Goal: Information Seeking & Learning: Find specific fact

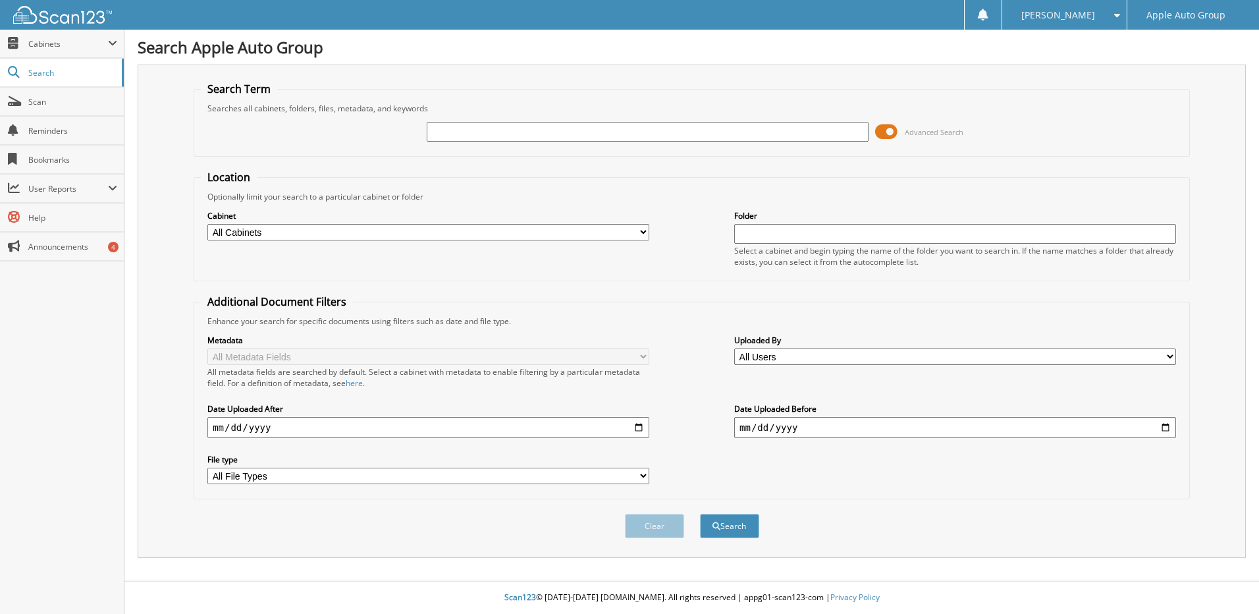
click at [433, 132] on input "text" at bounding box center [648, 132] width 442 height 20
type input "2002854"
click at [700, 514] on button "Search" at bounding box center [729, 526] width 59 height 24
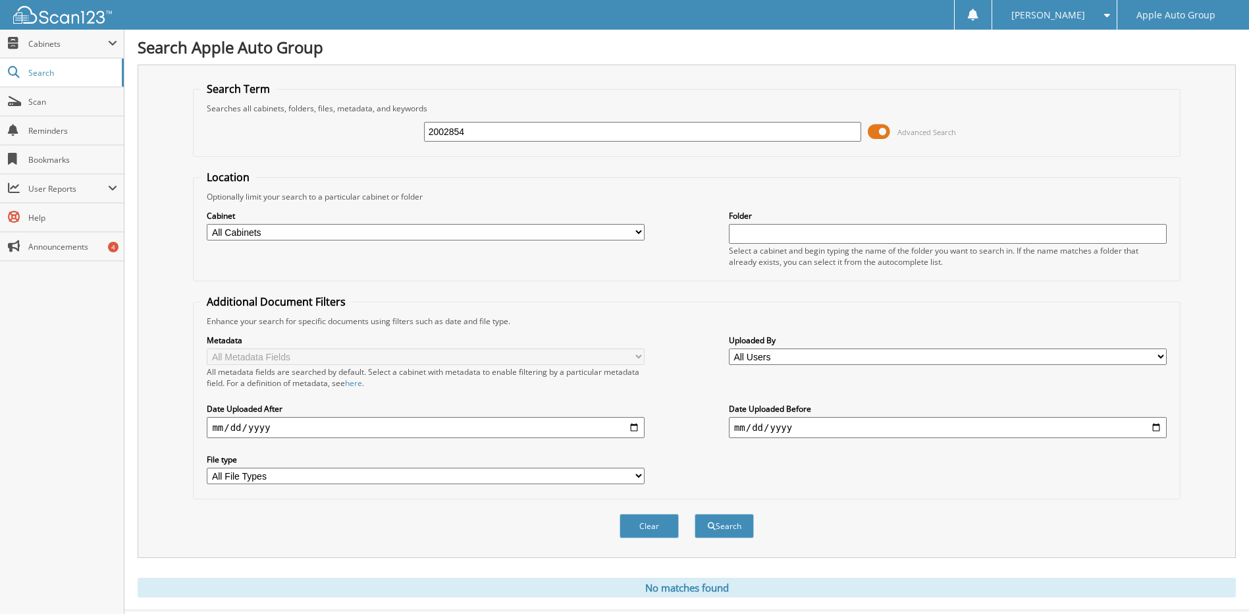
scroll to position [30, 0]
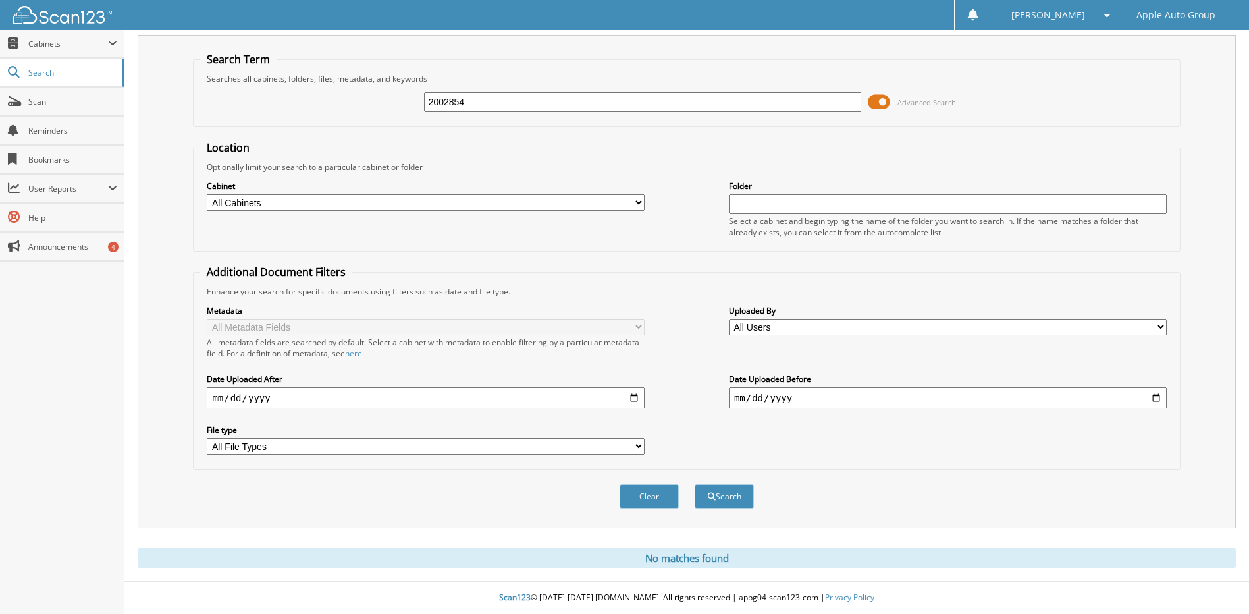
click at [477, 100] on input "2002854" at bounding box center [643, 102] width 438 height 20
type input "2002856"
click at [695, 484] on button "Search" at bounding box center [724, 496] width 59 height 24
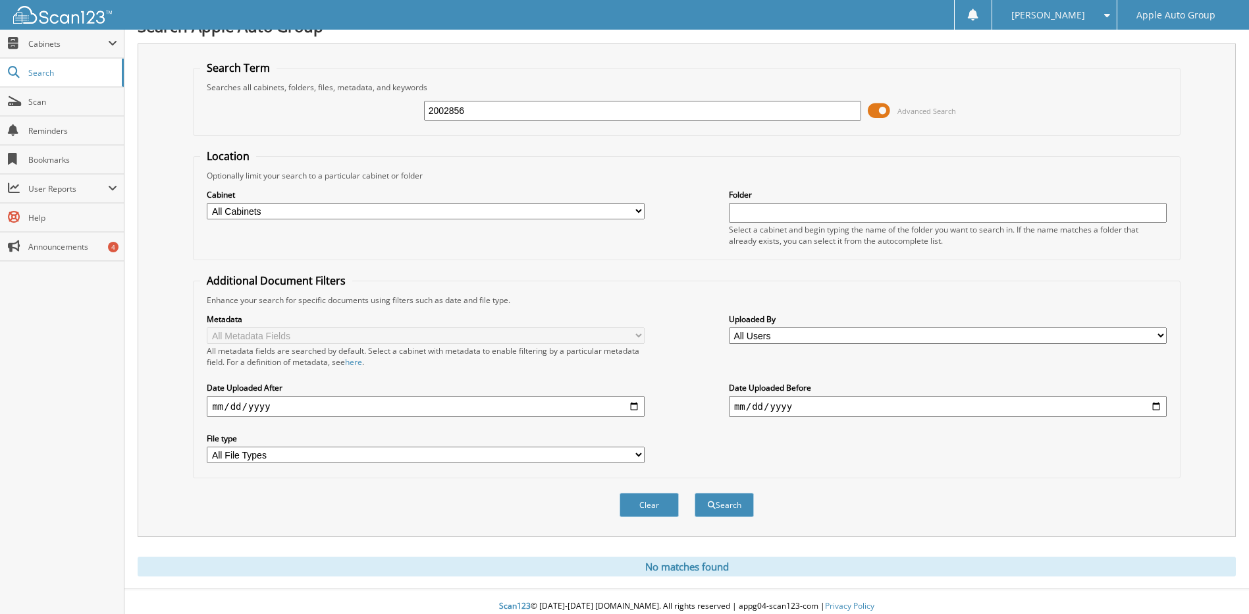
scroll to position [30, 0]
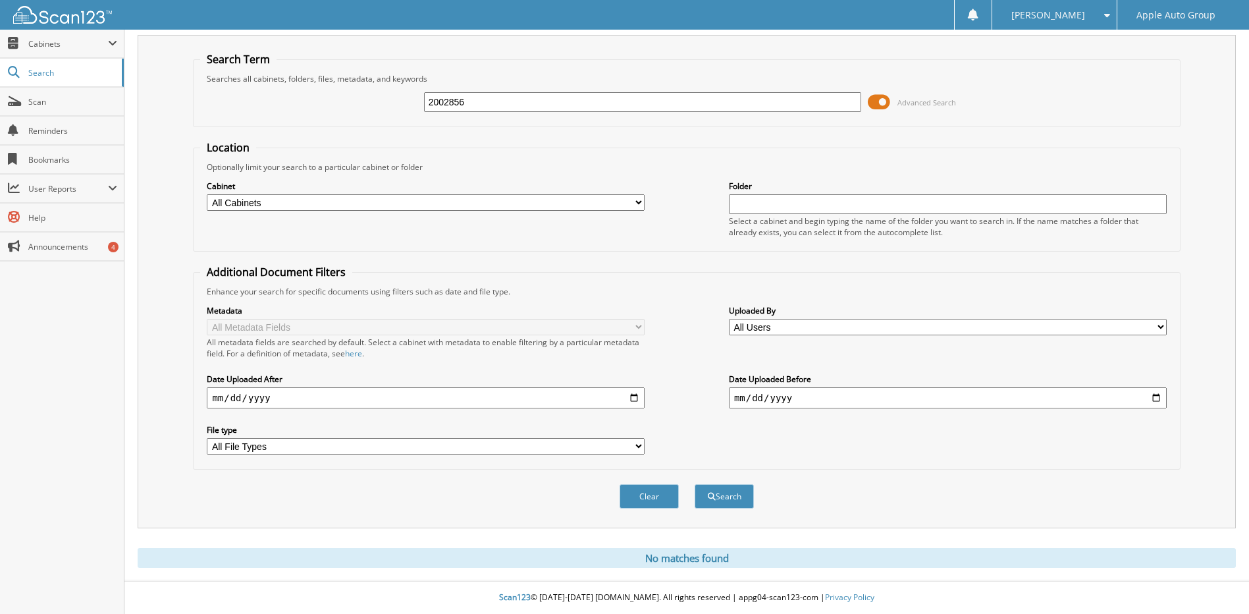
click at [492, 101] on input "2002856" at bounding box center [643, 102] width 438 height 20
type input "2002857"
click at [695, 484] on button "Search" at bounding box center [724, 496] width 59 height 24
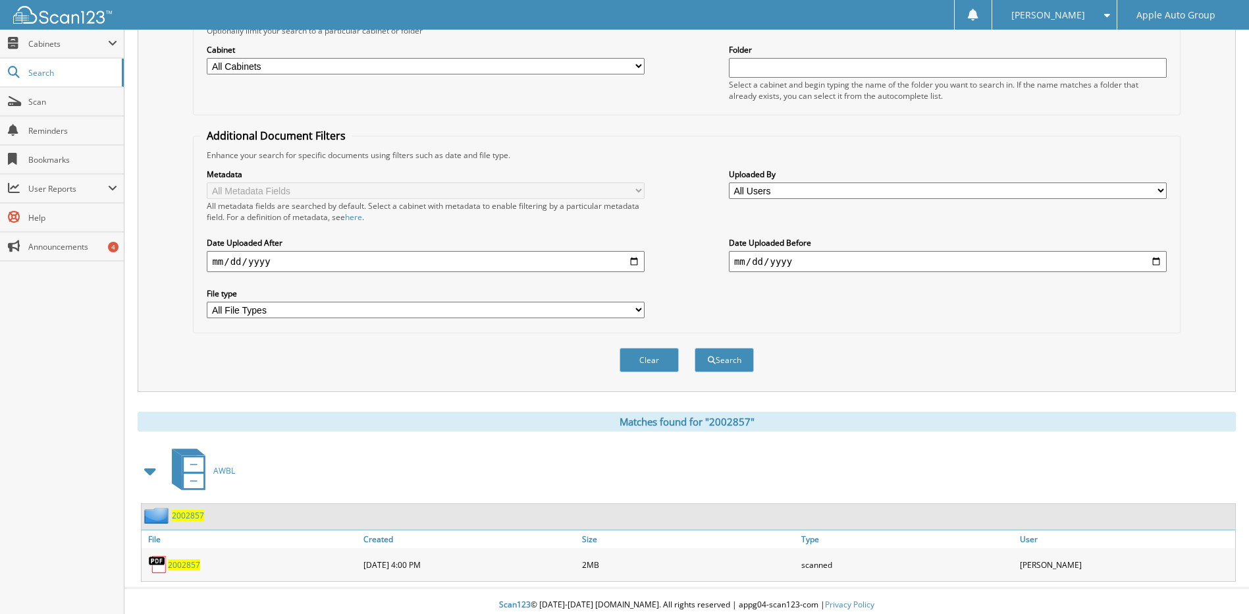
scroll to position [174, 0]
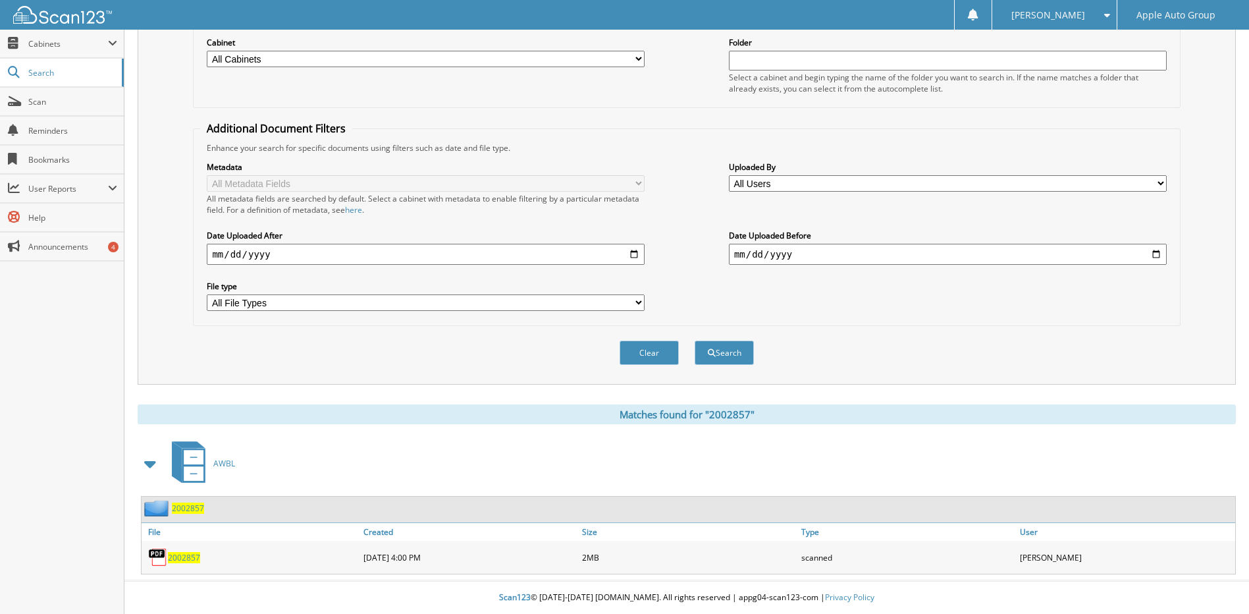
click at [193, 555] on span "2002857" at bounding box center [184, 557] width 32 height 11
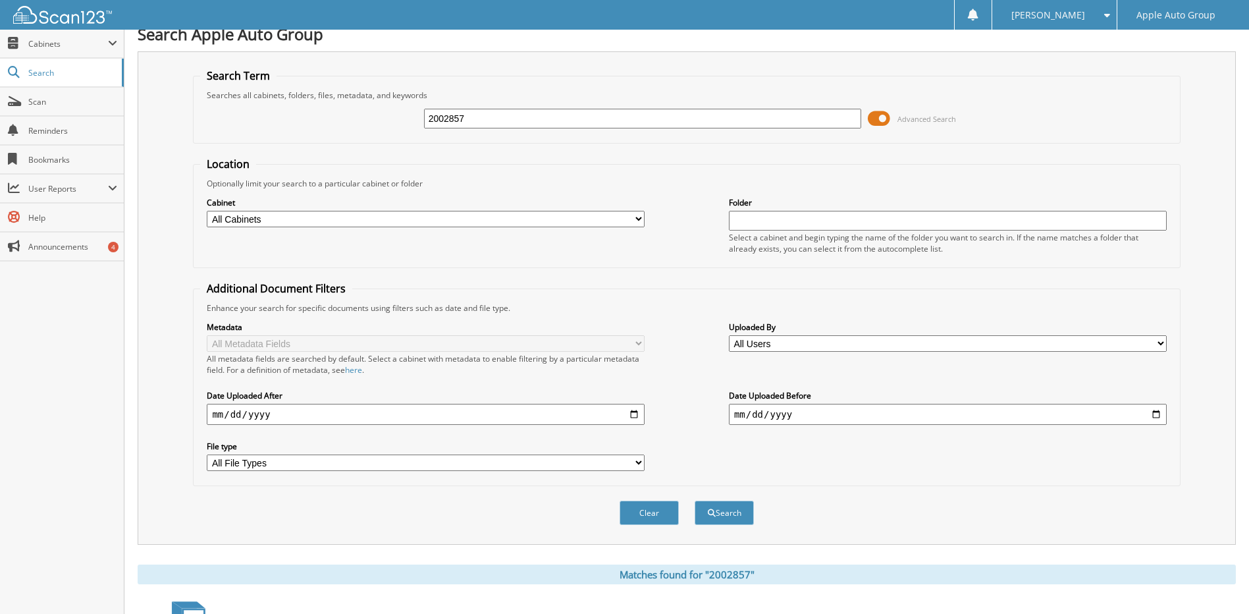
scroll to position [0, 0]
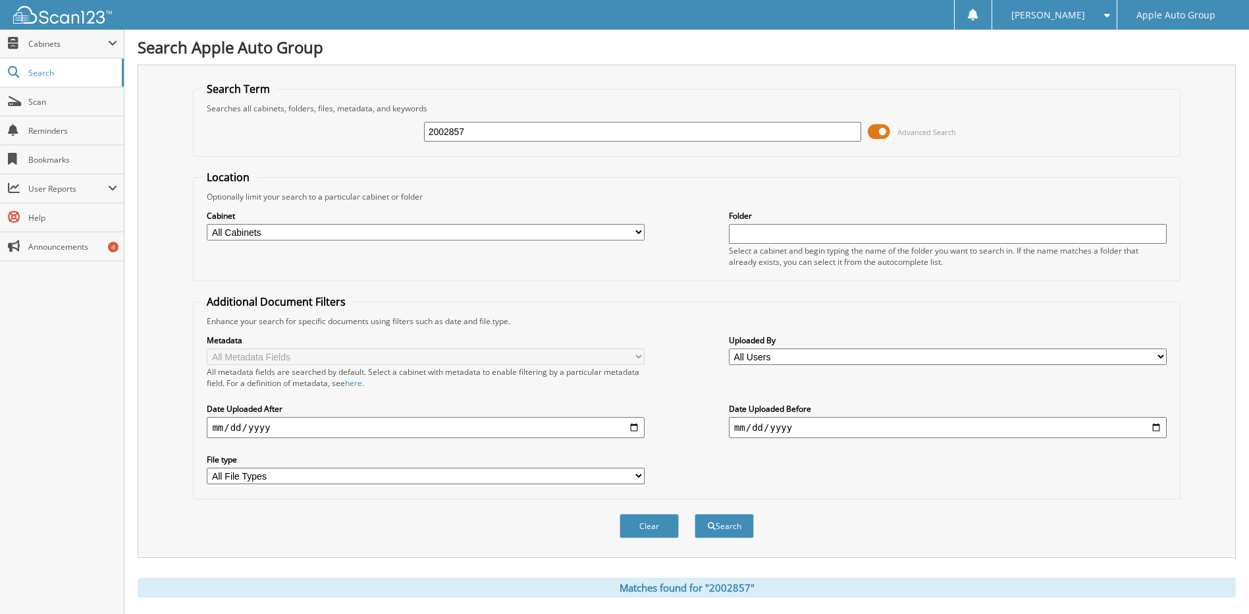
click at [476, 134] on input "2002857" at bounding box center [643, 132] width 438 height 20
type input "2002858"
click at [695, 514] on button "Search" at bounding box center [724, 526] width 59 height 24
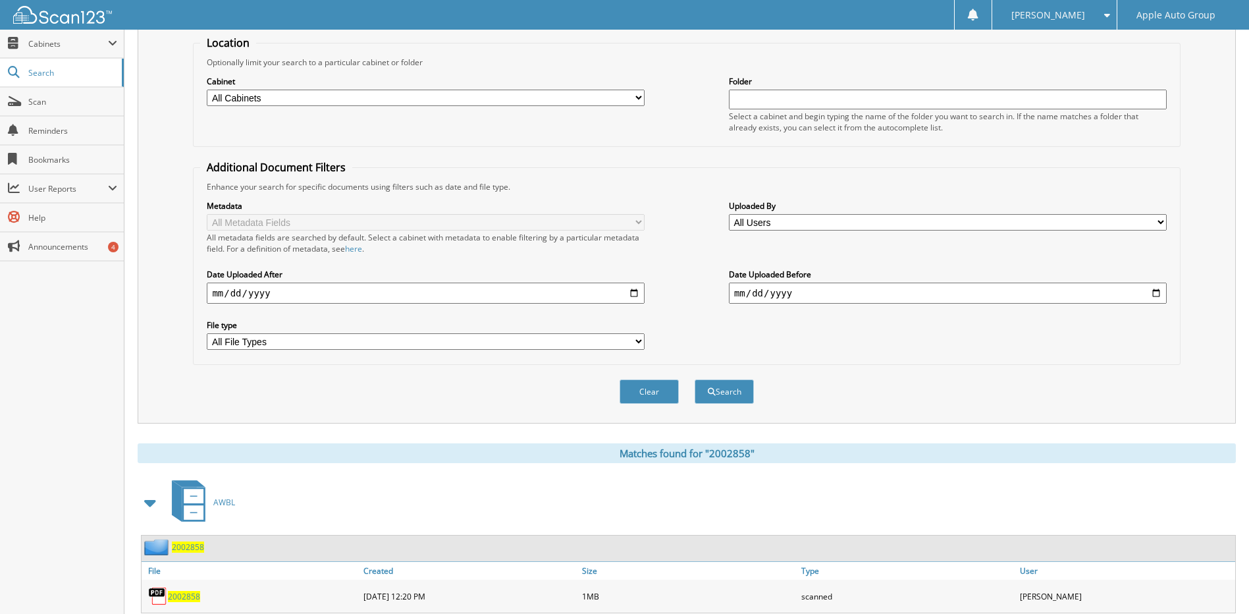
scroll to position [174, 0]
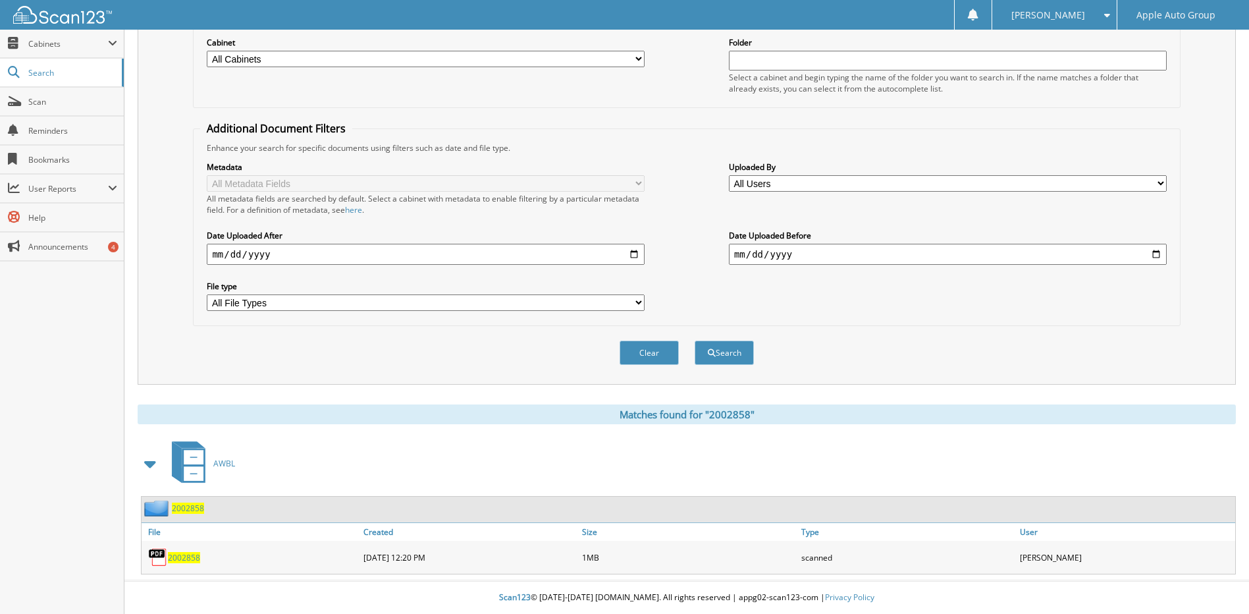
click at [194, 507] on span "2002858" at bounding box center [188, 507] width 32 height 11
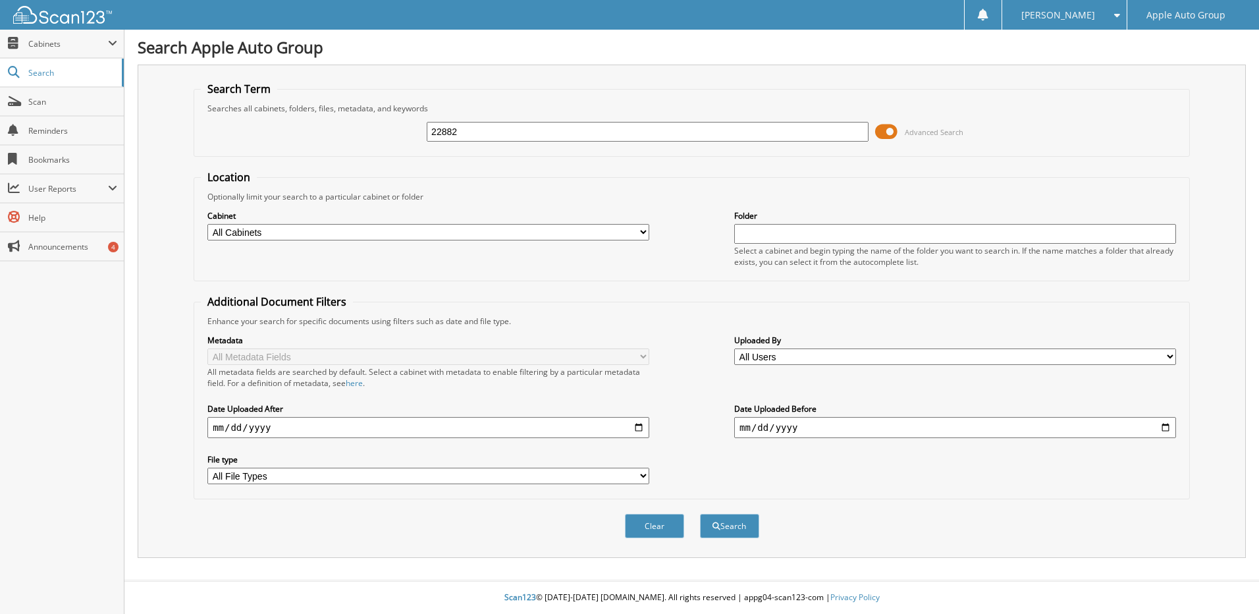
type input "22882"
click at [700, 514] on button "Search" at bounding box center [729, 526] width 59 height 24
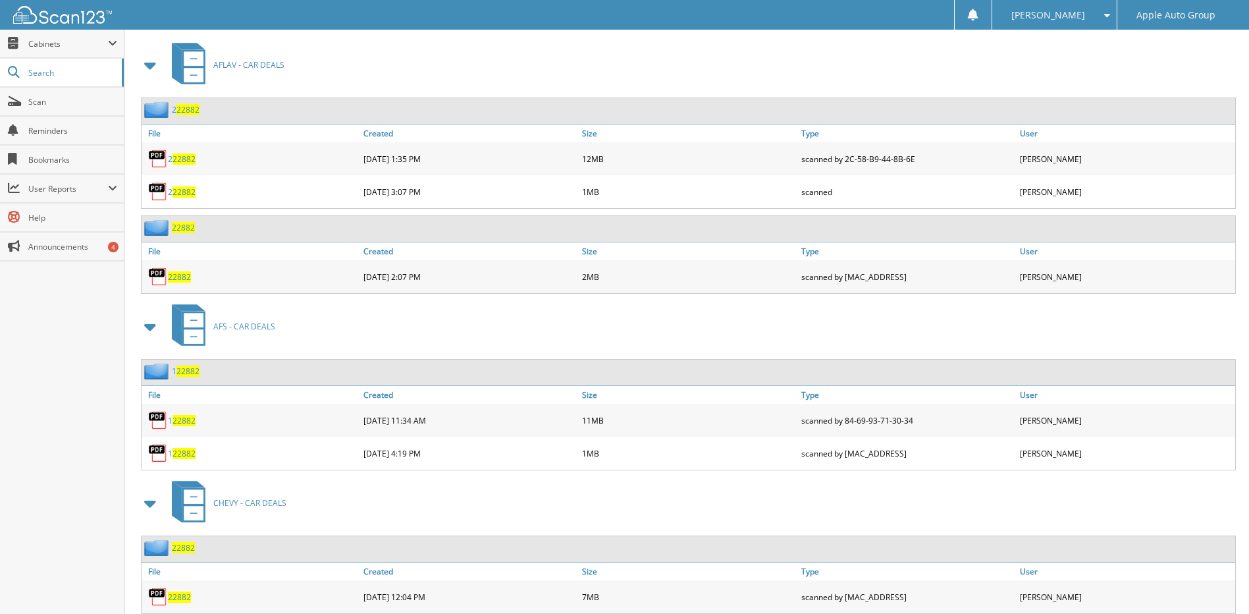
scroll to position [704, 0]
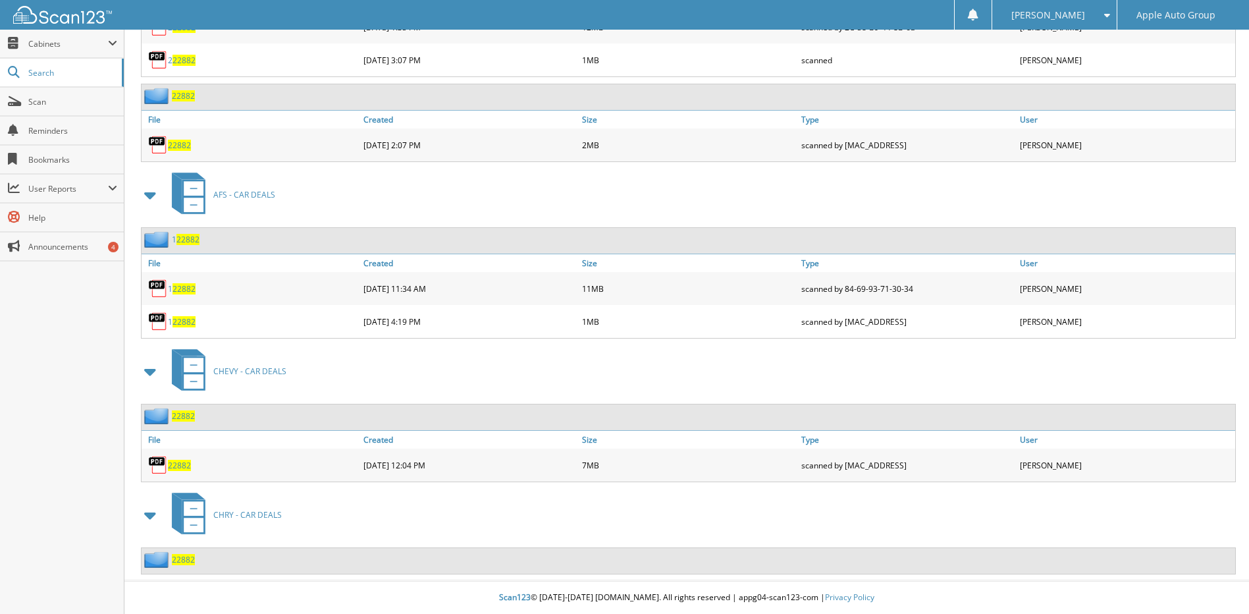
click at [190, 562] on span "22882" at bounding box center [183, 559] width 23 height 11
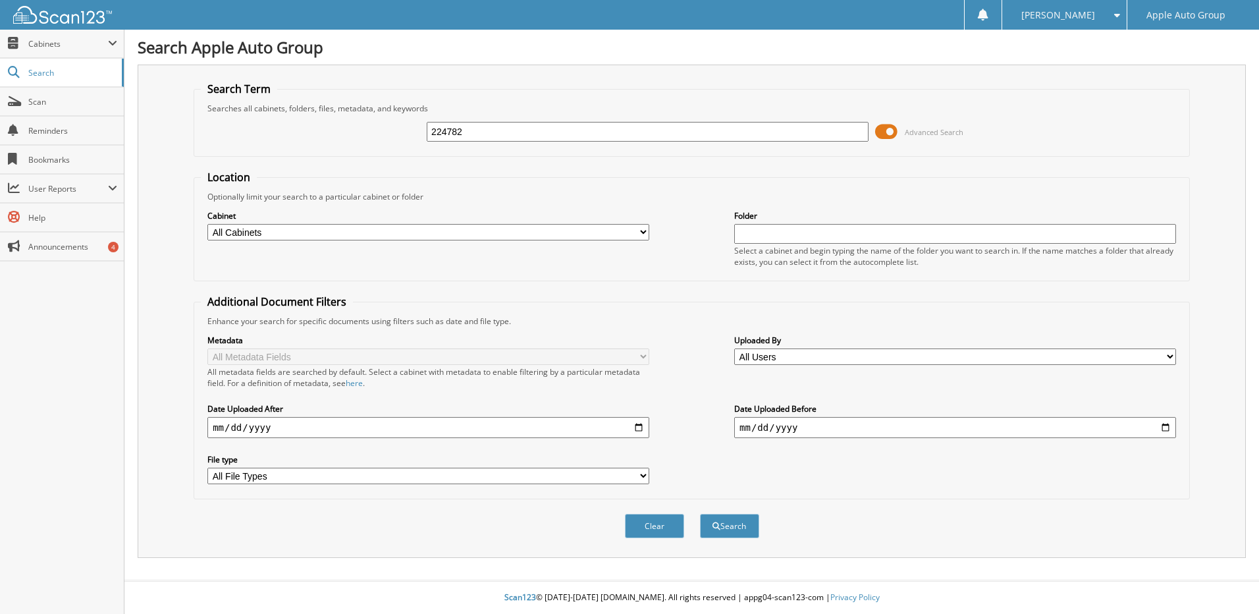
type input "224782"
click at [700, 514] on button "Search" at bounding box center [729, 526] width 59 height 24
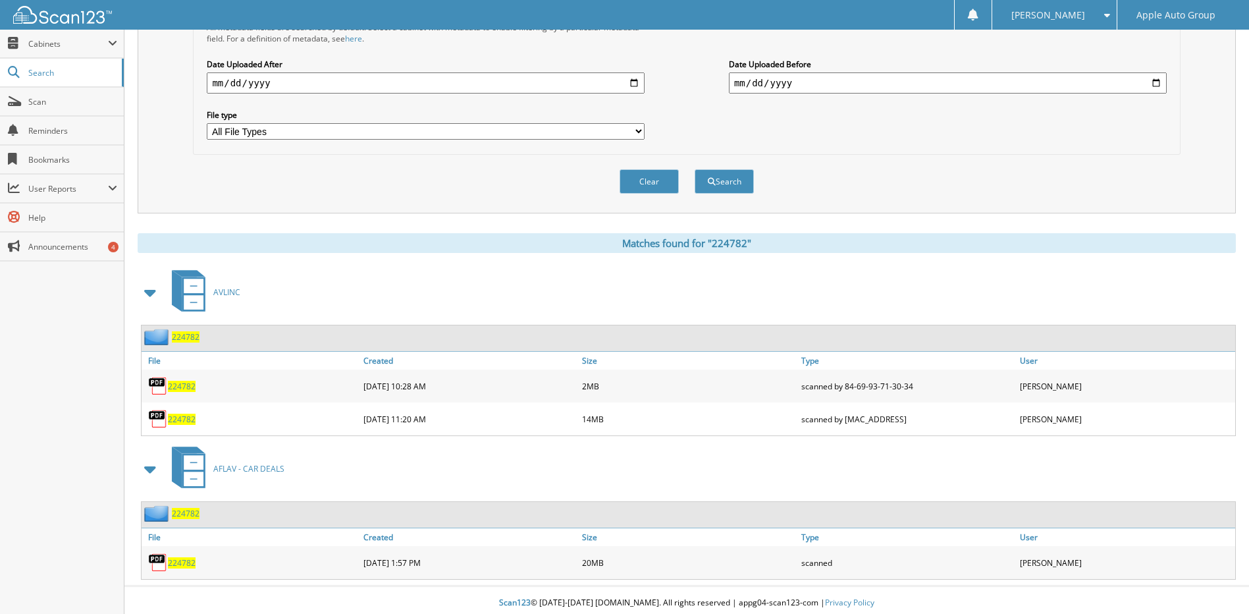
scroll to position [350, 0]
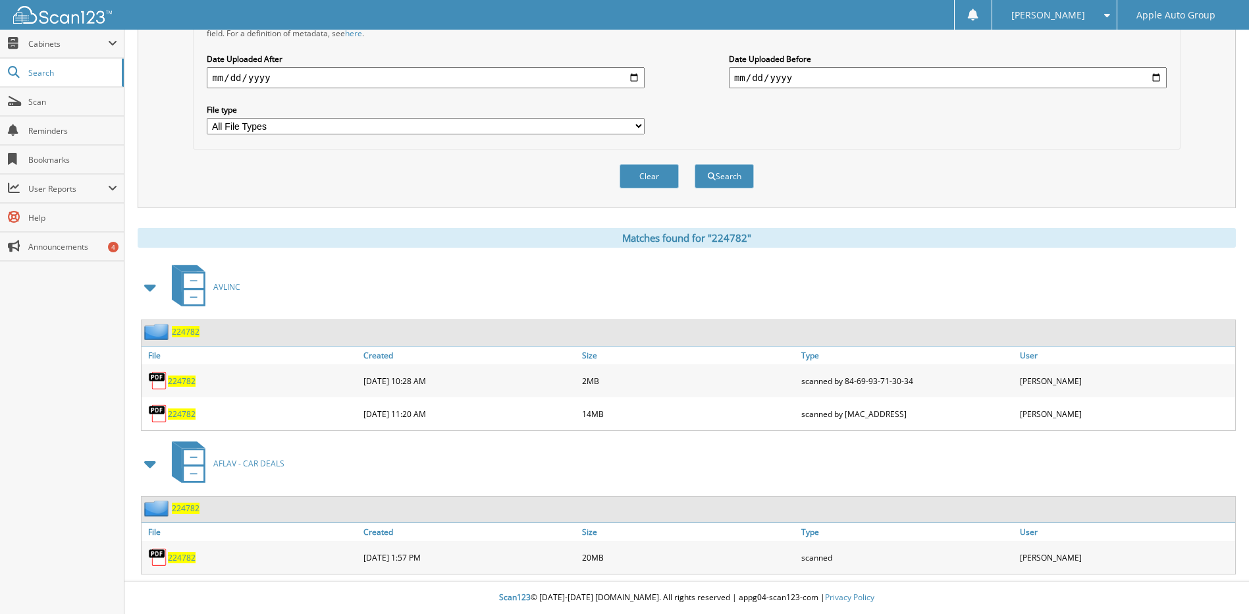
click at [178, 508] on span "224782" at bounding box center [186, 507] width 28 height 11
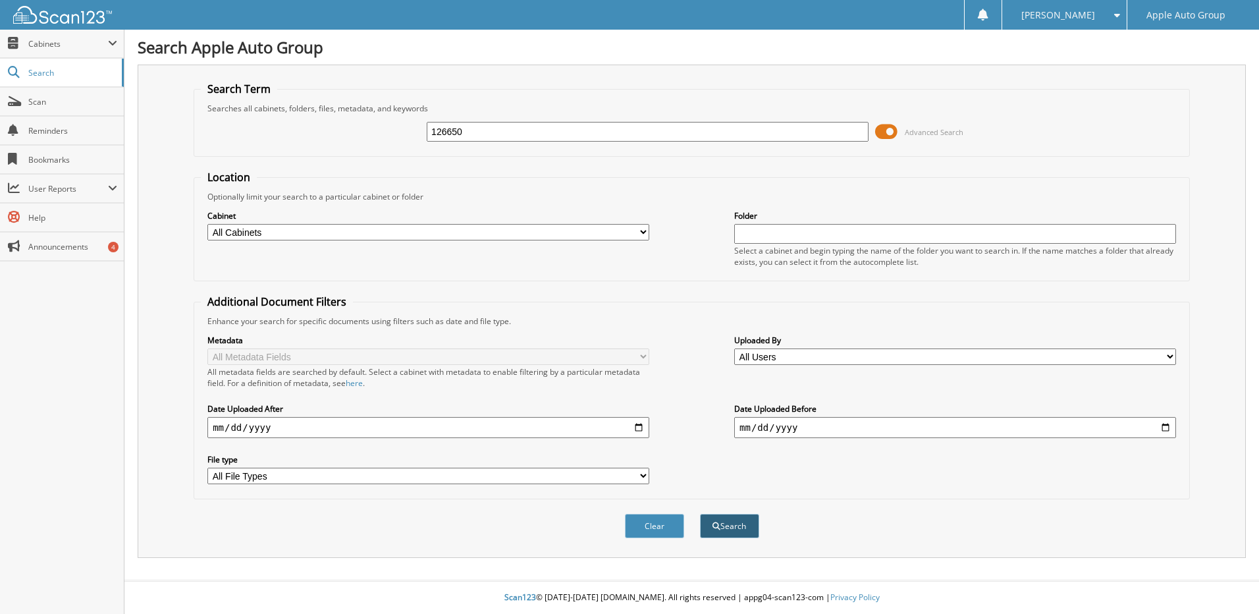
type input "126650"
click at [724, 521] on button "Search" at bounding box center [729, 526] width 59 height 24
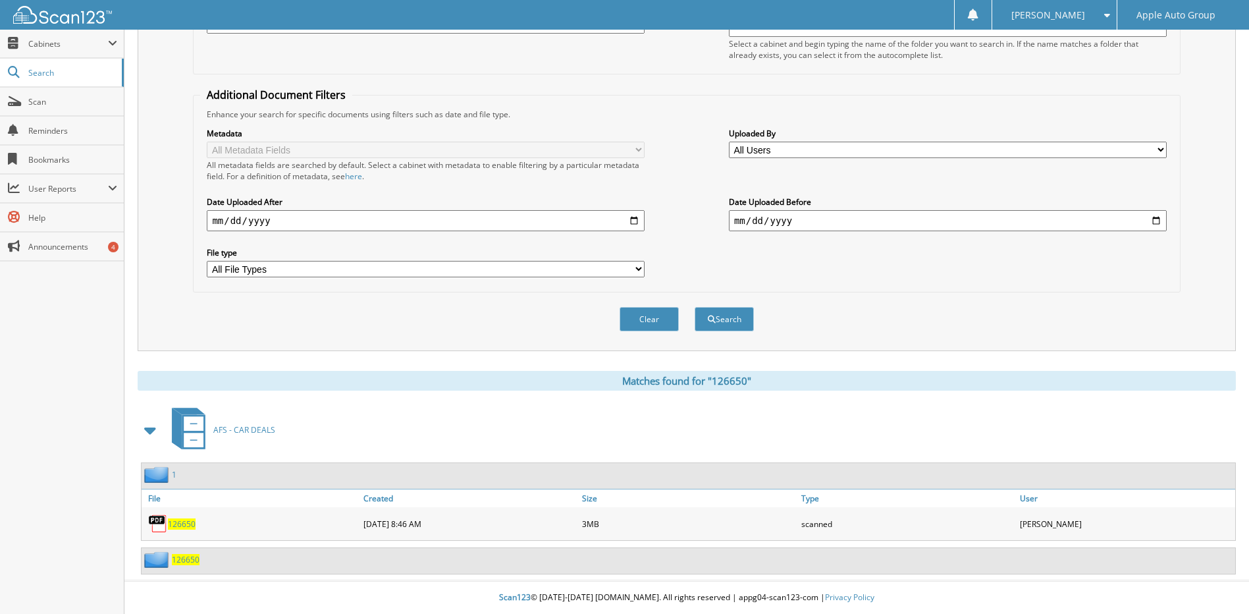
scroll to position [207, 0]
click at [188, 558] on span "126650" at bounding box center [186, 559] width 28 height 11
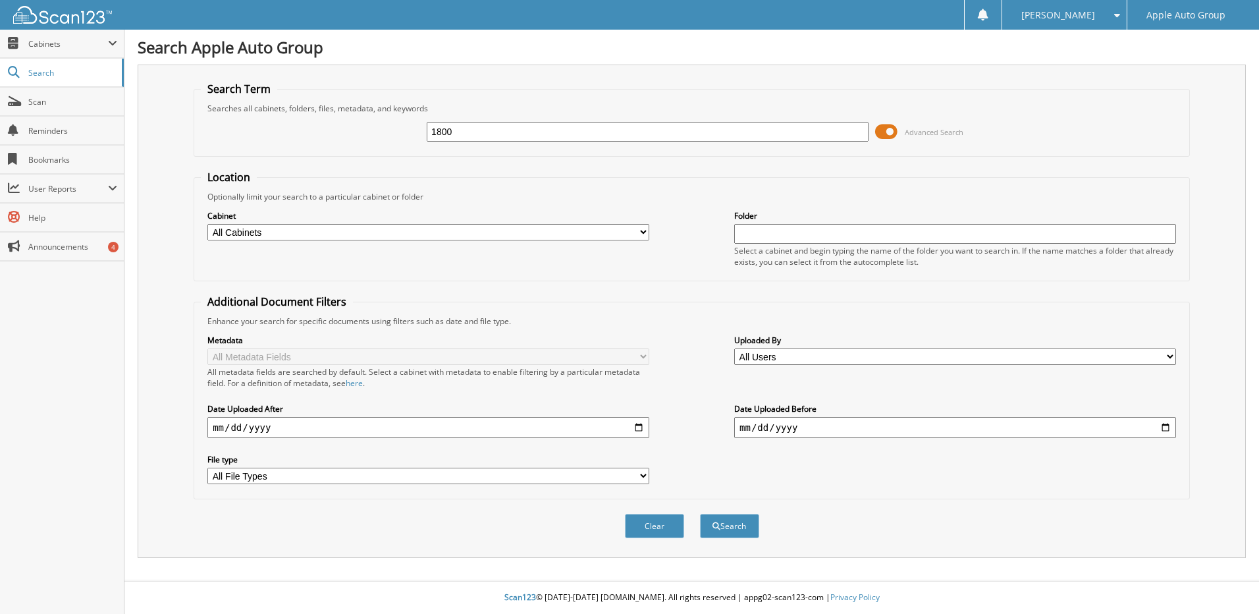
type input "1800"
click at [700, 514] on button "Search" at bounding box center [729, 526] width 59 height 24
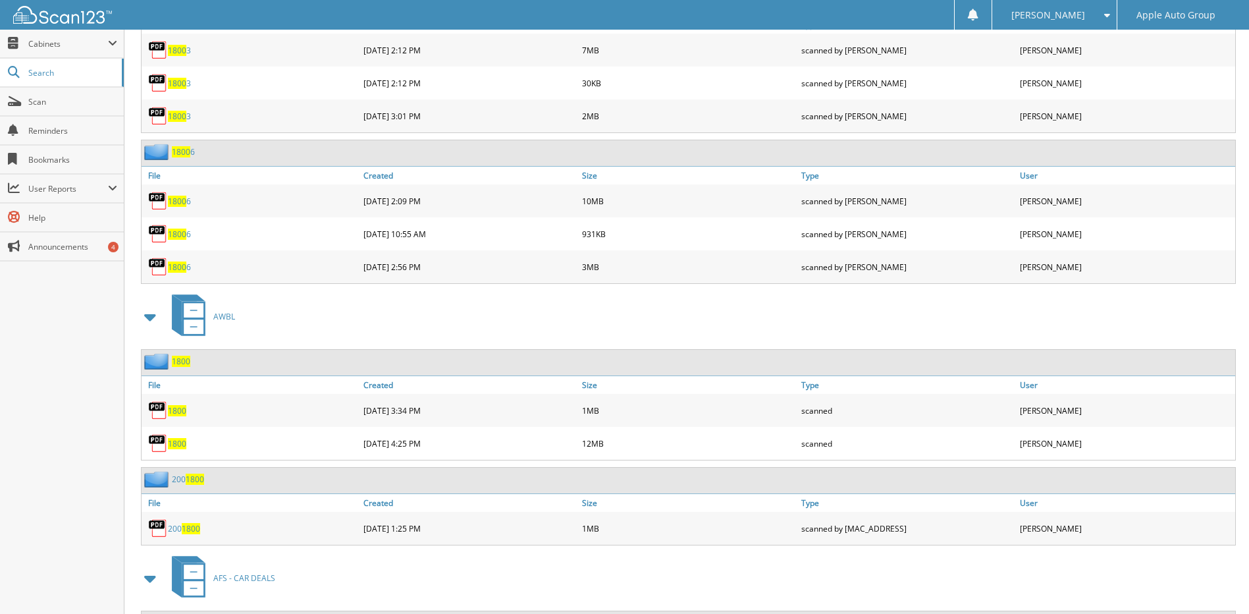
scroll to position [3555, 0]
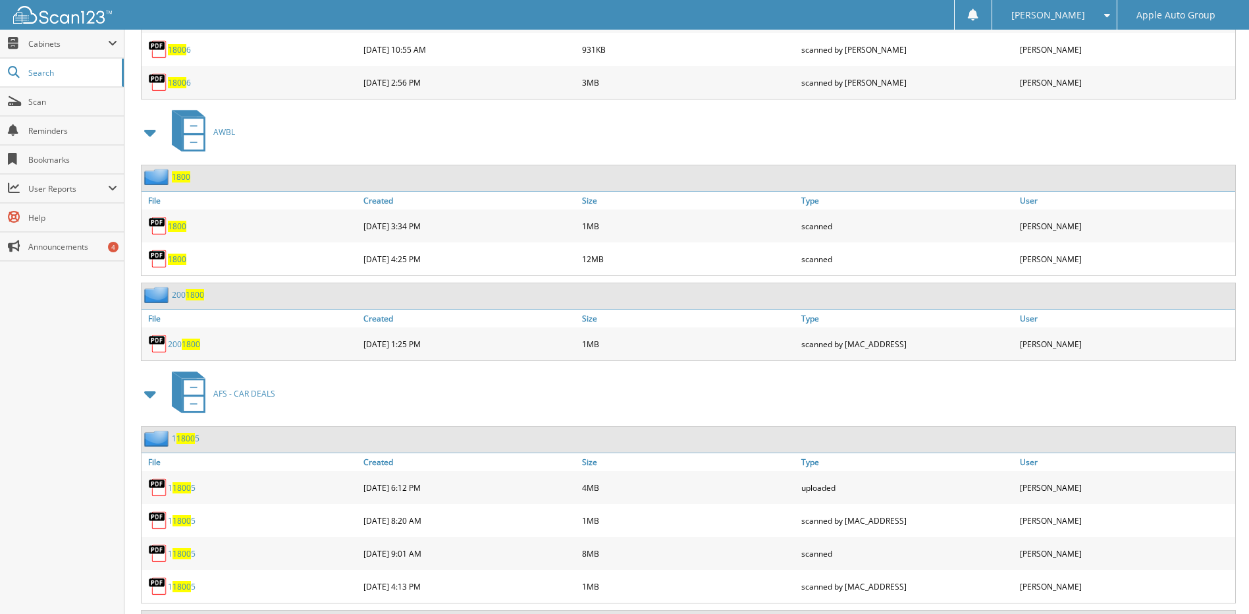
click at [184, 178] on span "1800" at bounding box center [181, 176] width 18 height 11
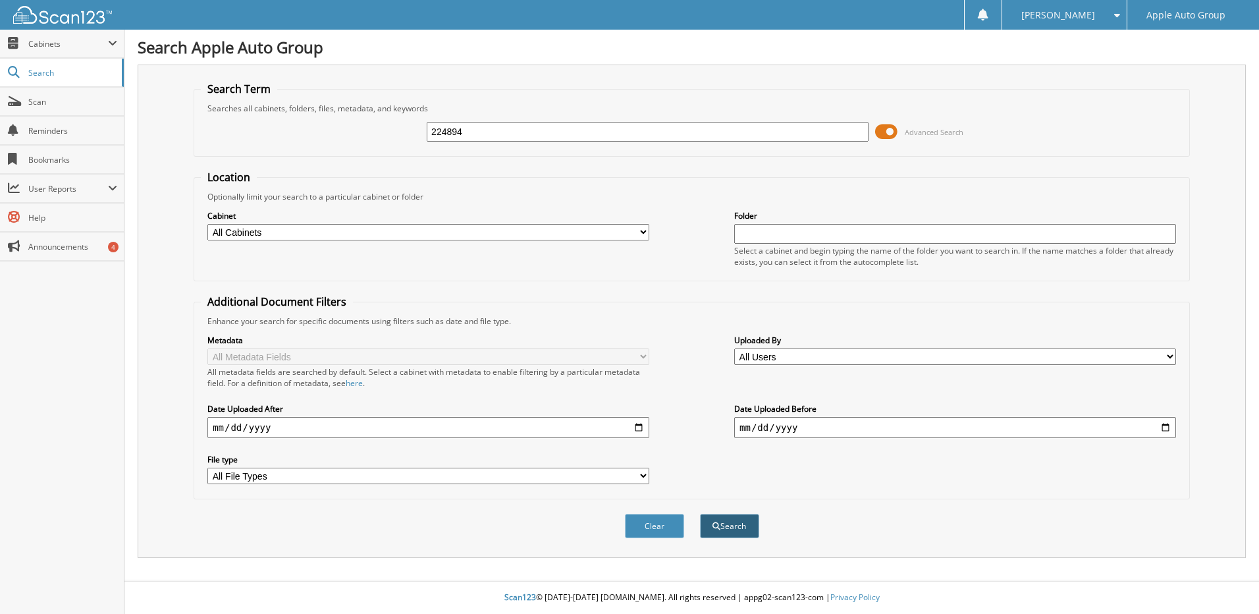
type input "224894"
click at [728, 525] on button "Search" at bounding box center [729, 526] width 59 height 24
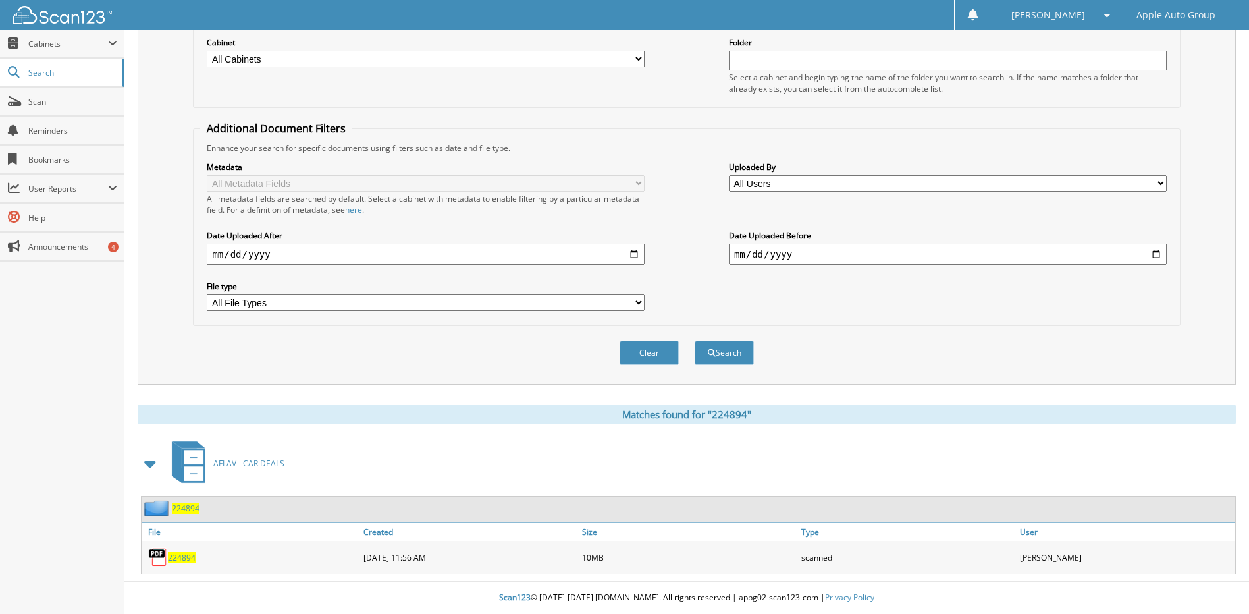
scroll to position [174, 0]
click at [183, 509] on span "224894" at bounding box center [186, 507] width 28 height 11
